Goal: Navigation & Orientation: Find specific page/section

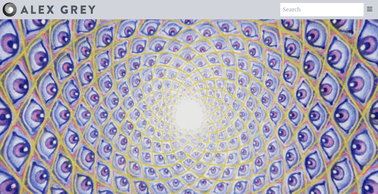
click at [62, 71] on video "Your browser does not support the video tag." at bounding box center [189, 116] width 602 height 339
click at [65, 59] on video "Your browser does not support the video tag." at bounding box center [189, 116] width 602 height 339
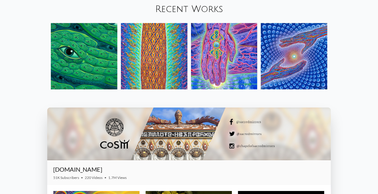
scroll to position [665, 0]
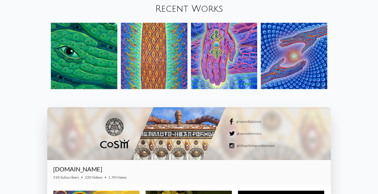
click at [172, 7] on link "Recent Works" at bounding box center [189, 9] width 68 height 10
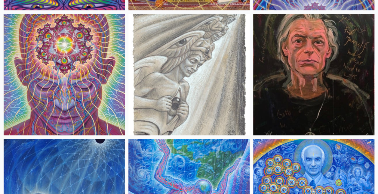
scroll to position [1303, 0]
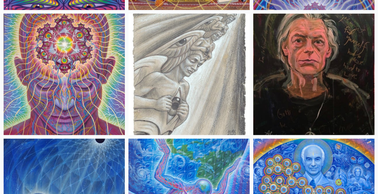
click at [315, 82] on img at bounding box center [313, 74] width 121 height 121
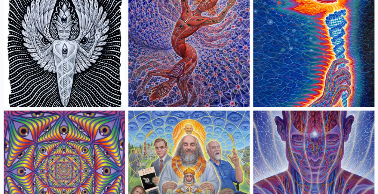
scroll to position [1081, 0]
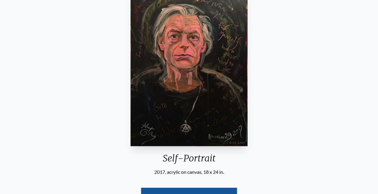
scroll to position [66, 0]
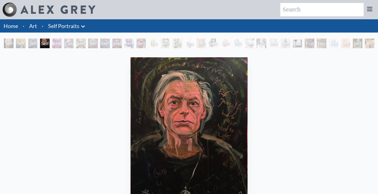
scroll to position [66, 0]
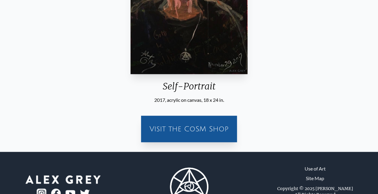
scroll to position [166, 0]
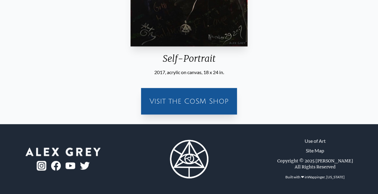
click at [199, 103] on div "Visit the CoSM Shop" at bounding box center [189, 101] width 89 height 19
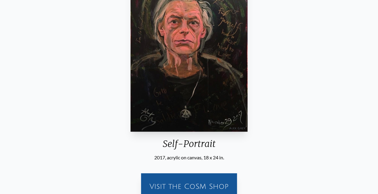
scroll to position [80, 0]
